Goal: Find contact information: Find contact information

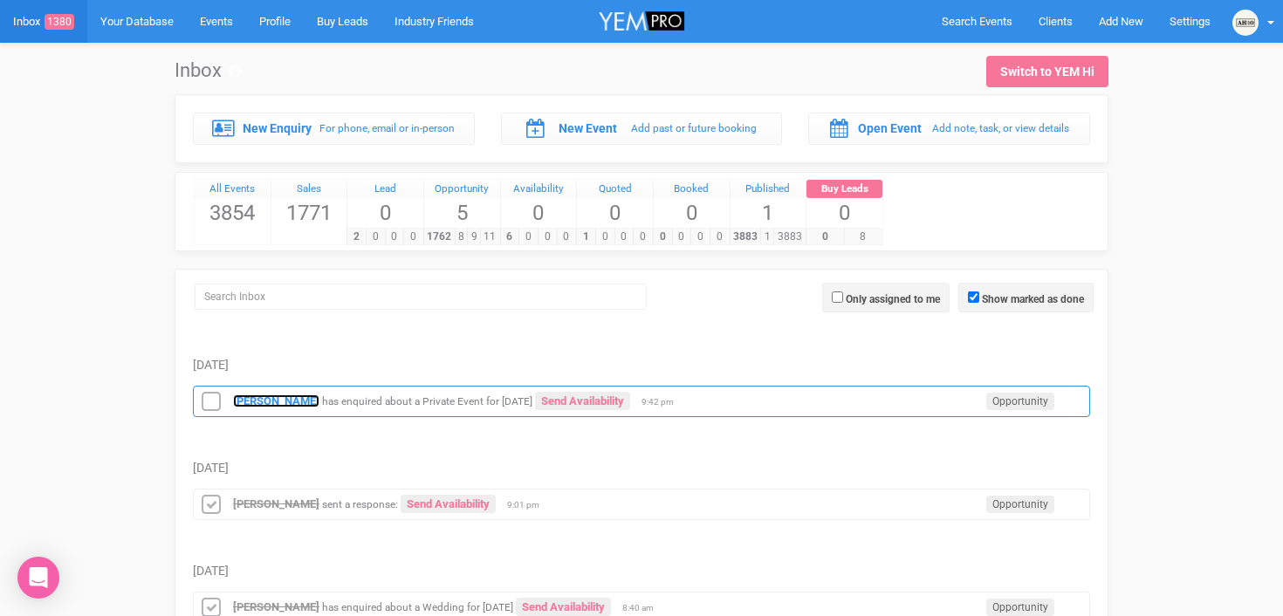
click at [291, 395] on strong "[PERSON_NAME]" at bounding box center [276, 400] width 86 height 13
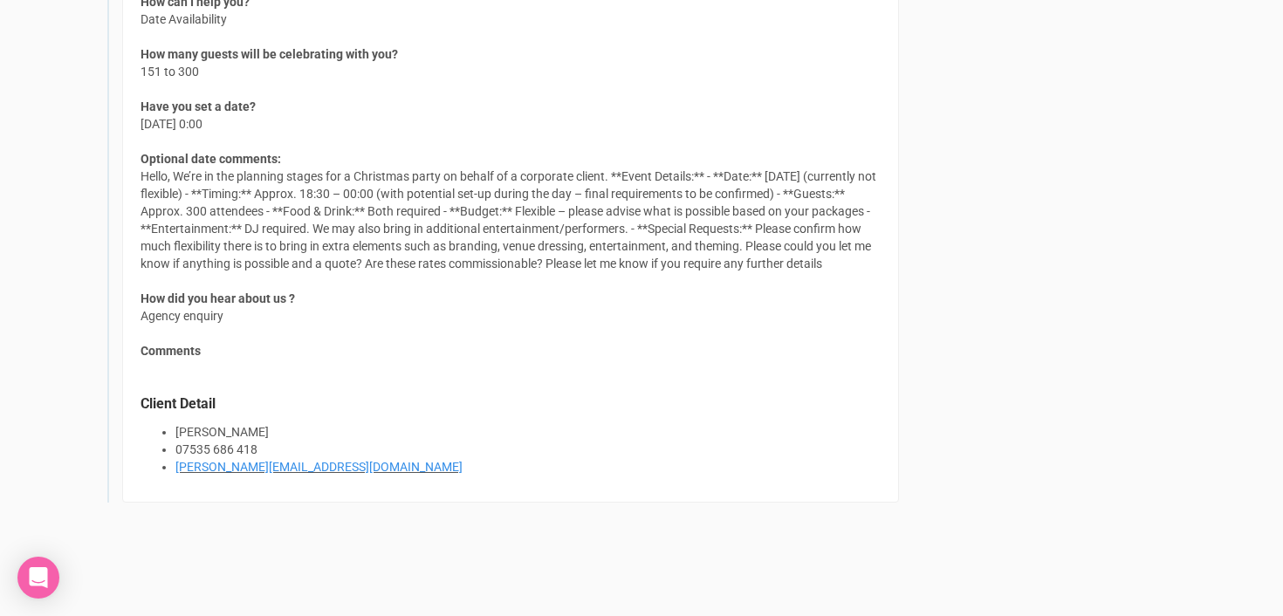
scroll to position [1489, 0]
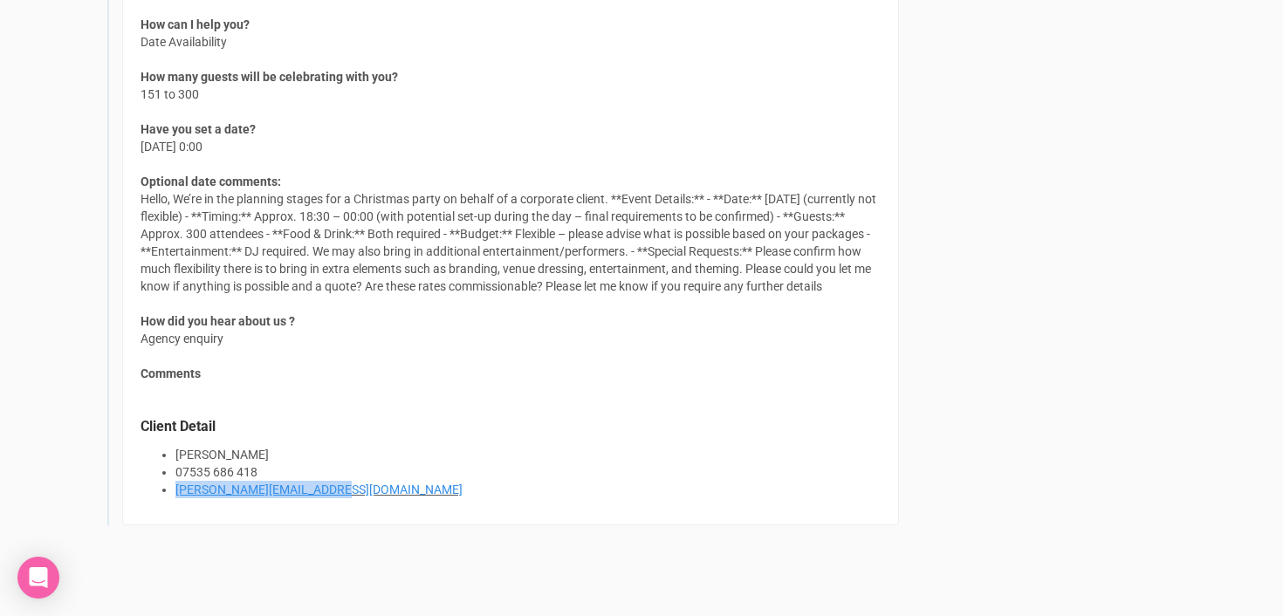
drag, startPoint x: 347, startPoint y: 513, endPoint x: 169, endPoint y: 510, distance: 178.1
click at [169, 498] on ul "[PERSON_NAME] 07535 686 418 [PERSON_NAME][EMAIL_ADDRESS][DOMAIN_NAME]" at bounding box center [511, 472] width 740 height 52
copy link "[PERSON_NAME][EMAIL_ADDRESS][DOMAIN_NAME]"
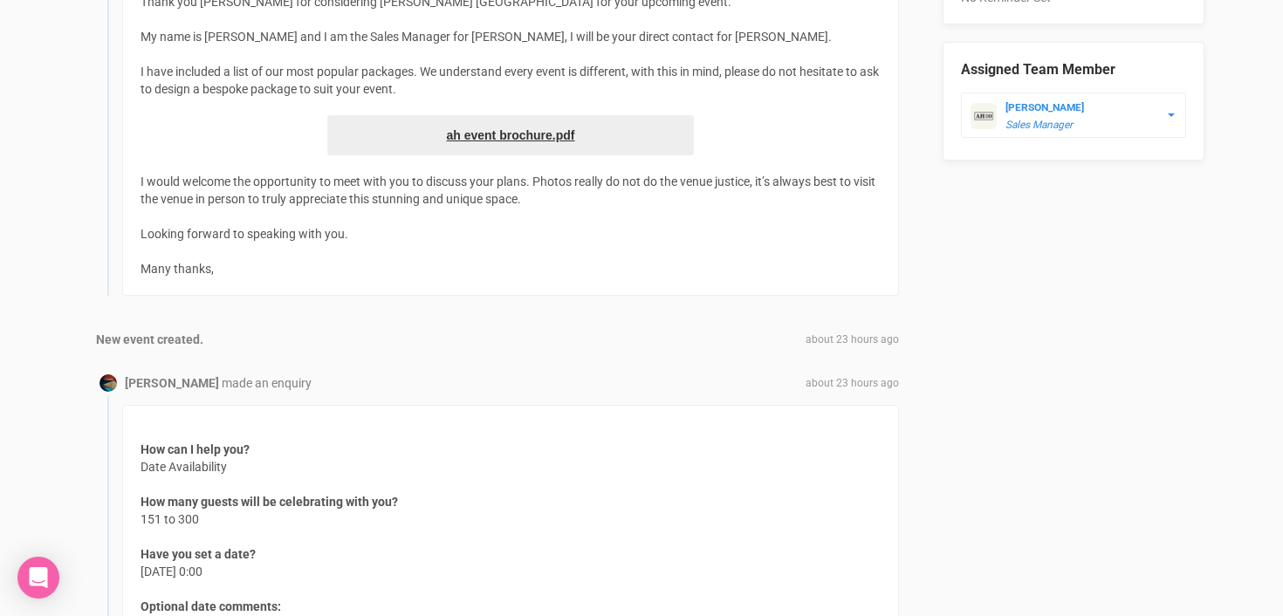
scroll to position [1528, 0]
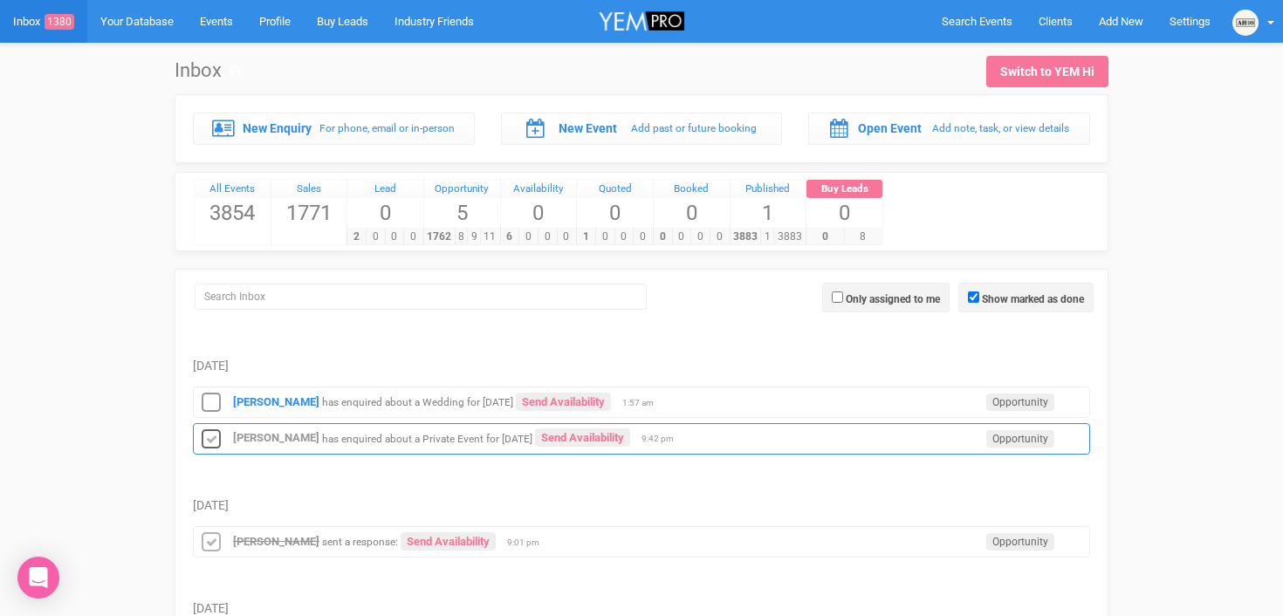
click at [211, 434] on icon at bounding box center [211, 440] width 26 height 23
click at [298, 400] on strong "[PERSON_NAME]" at bounding box center [276, 401] width 86 height 13
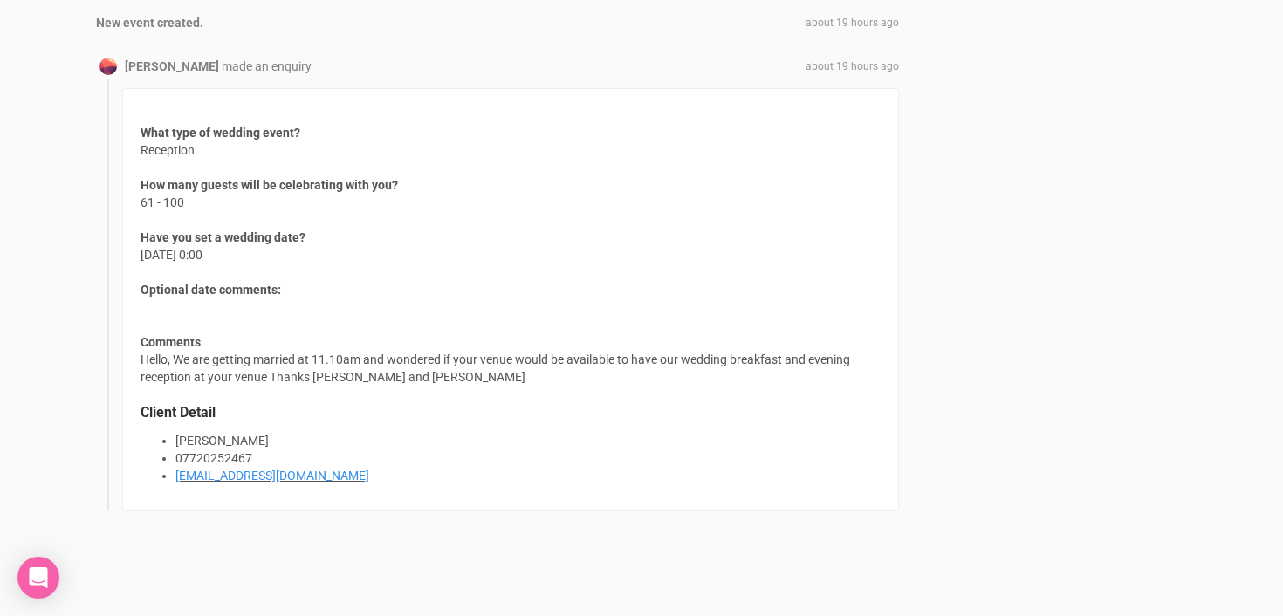
scroll to position [1662, 0]
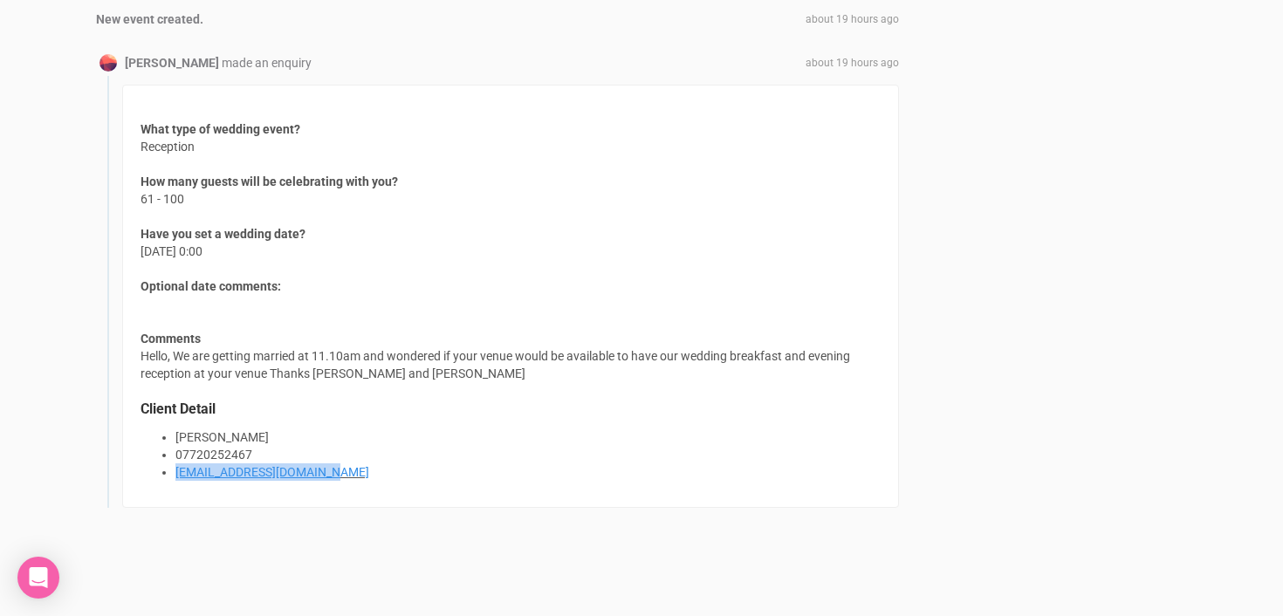
drag, startPoint x: 354, startPoint y: 472, endPoint x: 142, endPoint y: 470, distance: 212.1
click at [142, 471] on ul "[PERSON_NAME] 07720252467 [EMAIL_ADDRESS][DOMAIN_NAME]" at bounding box center [511, 455] width 740 height 52
copy link "[EMAIL_ADDRESS][DOMAIN_NAME]"
click at [434, 340] on div "What type of wedding event? Reception How many guests will be celebrating with …" at bounding box center [510, 296] width 777 height 423
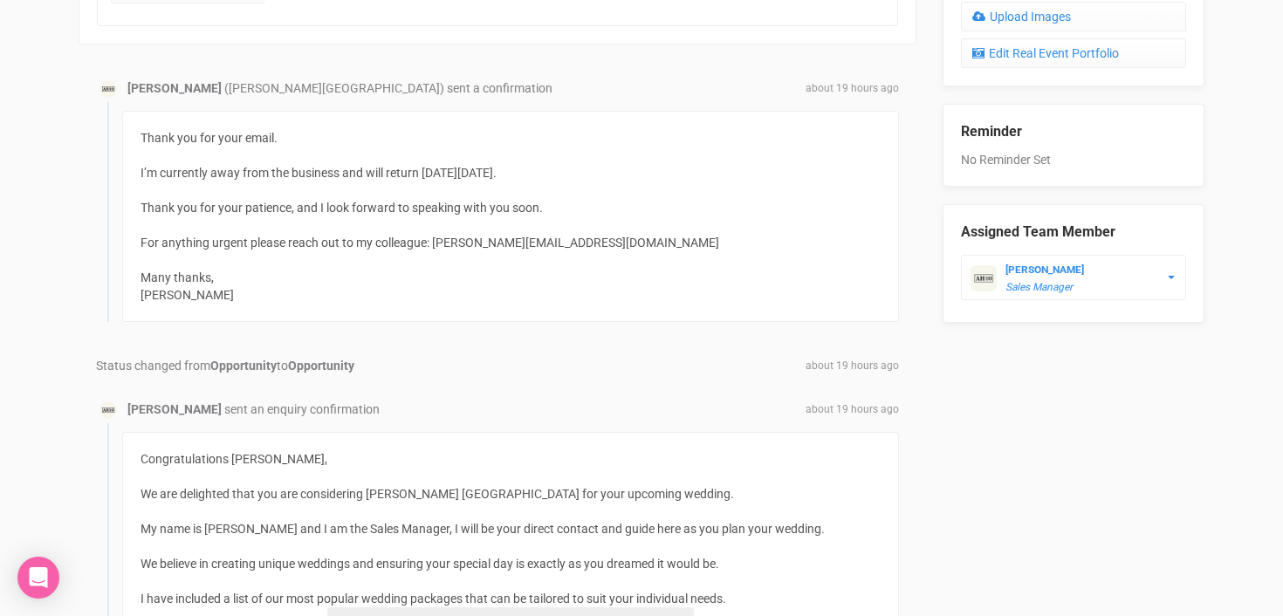
scroll to position [1666, 0]
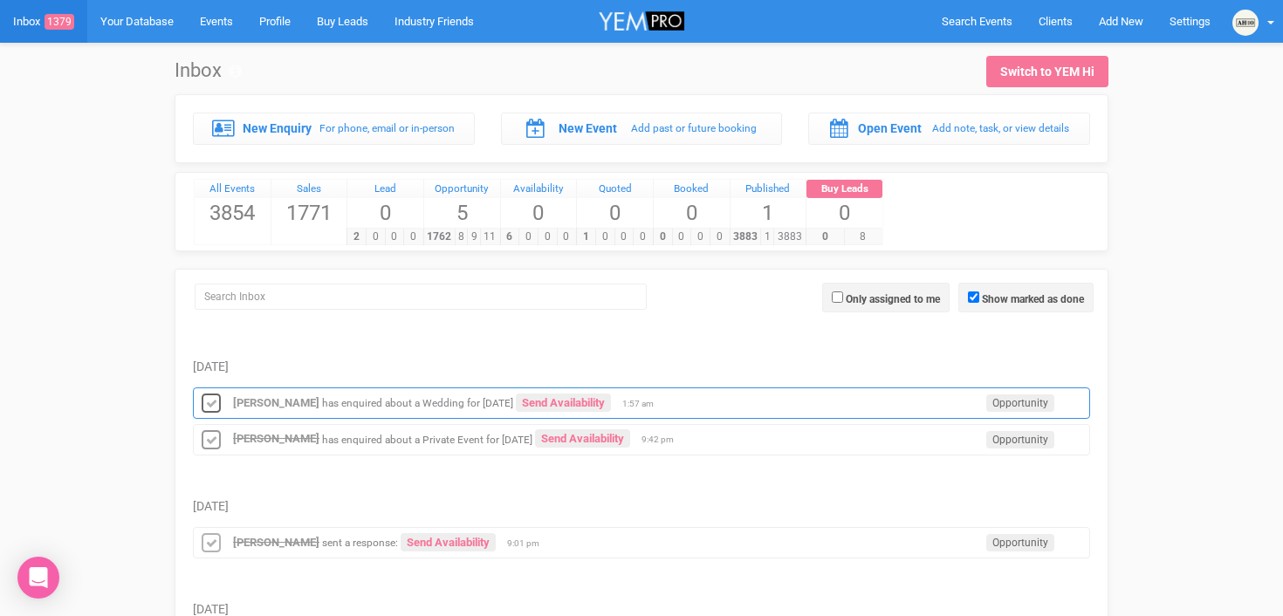
click at [210, 400] on icon at bounding box center [211, 404] width 26 height 23
